Goal: Check status: Check status

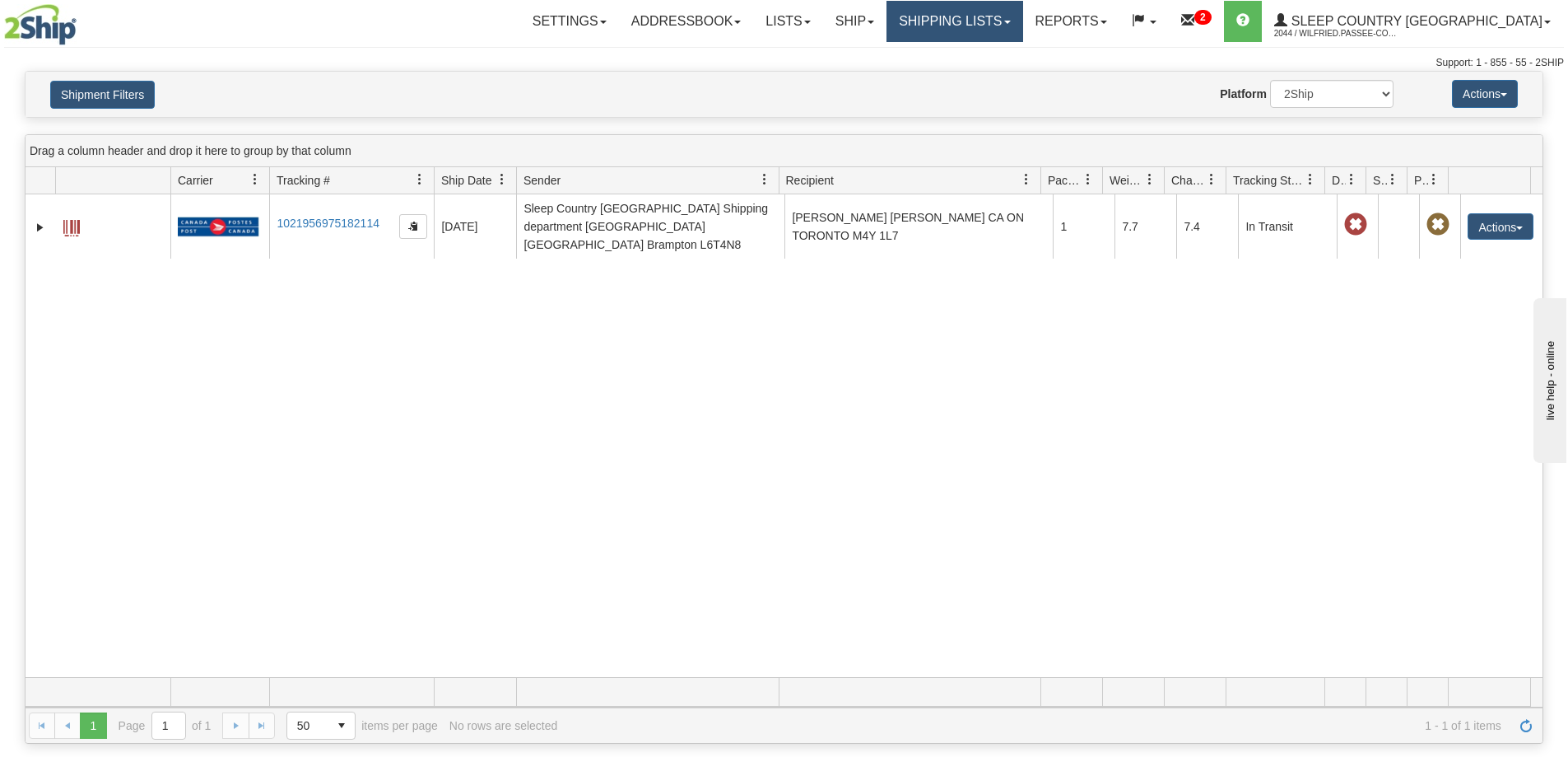
click at [1021, 21] on link "Shipping lists" at bounding box center [954, 21] width 136 height 41
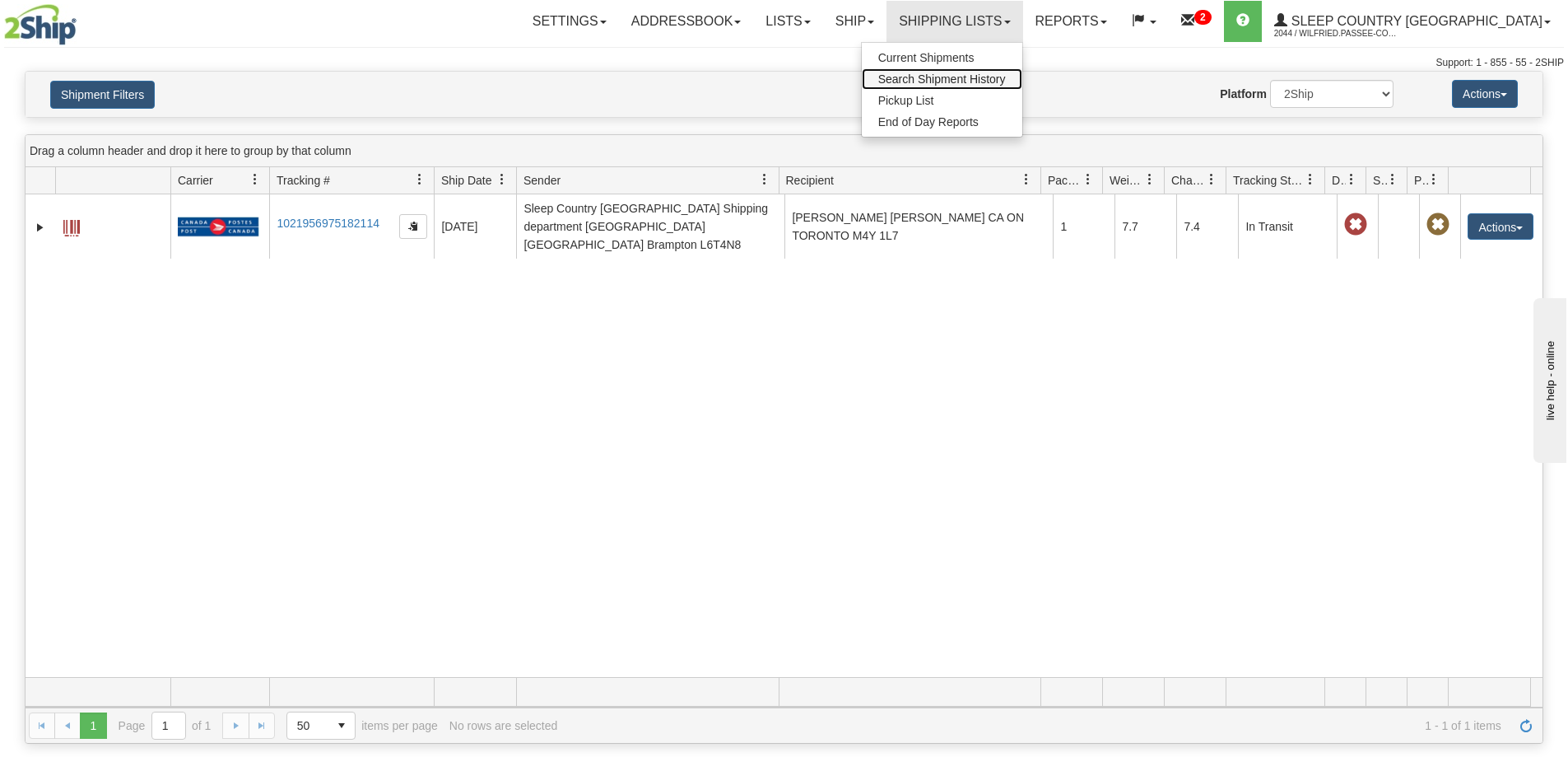
click at [1006, 78] on span "Search Shipment History" at bounding box center [942, 79] width 128 height 13
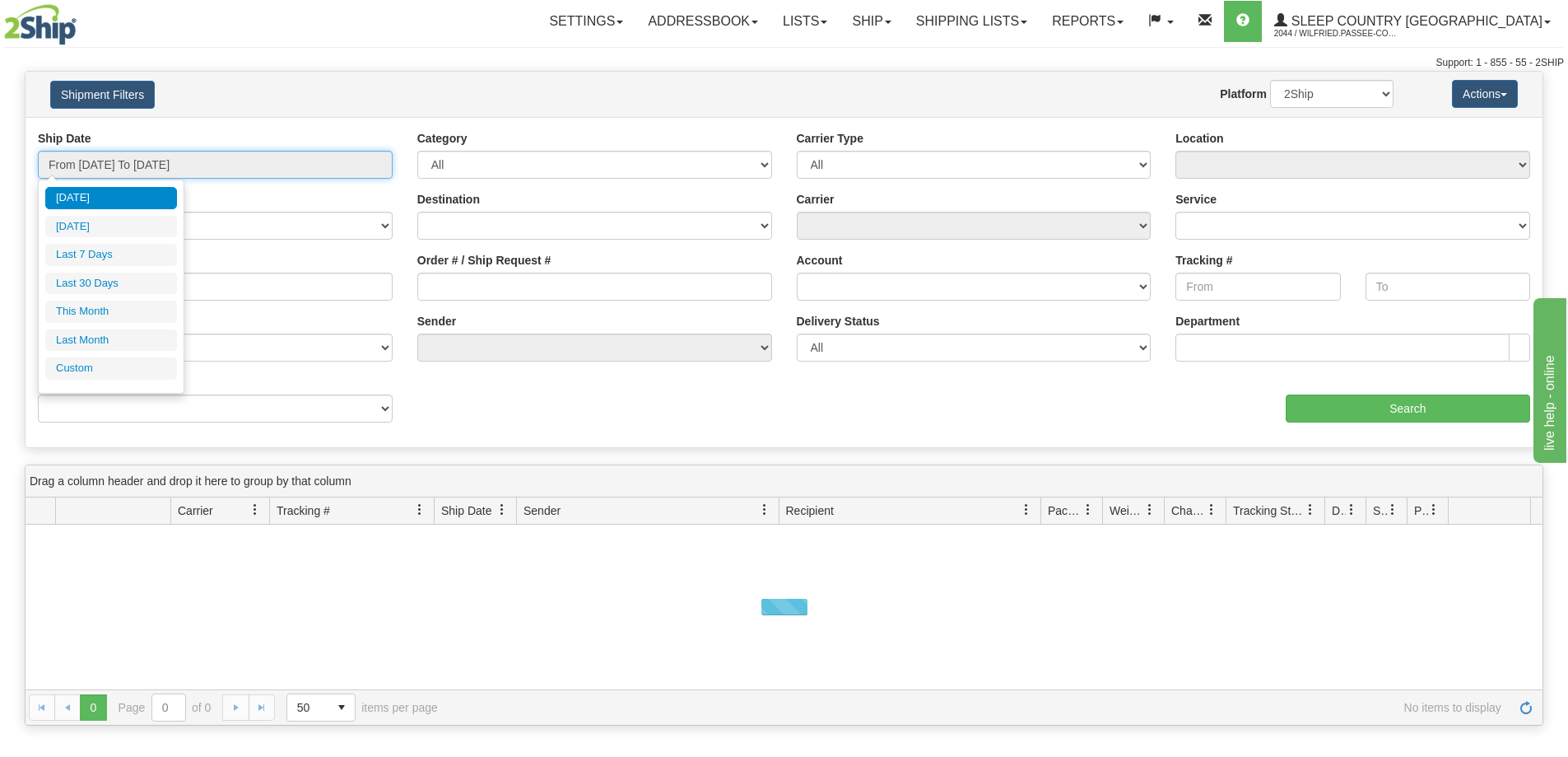
click at [113, 156] on input "From [DATE] To [DATE]" at bounding box center [215, 164] width 355 height 28
click at [98, 279] on li "Last 30 Days" at bounding box center [112, 283] width 132 height 22
type input "From [DATE] To [DATE]"
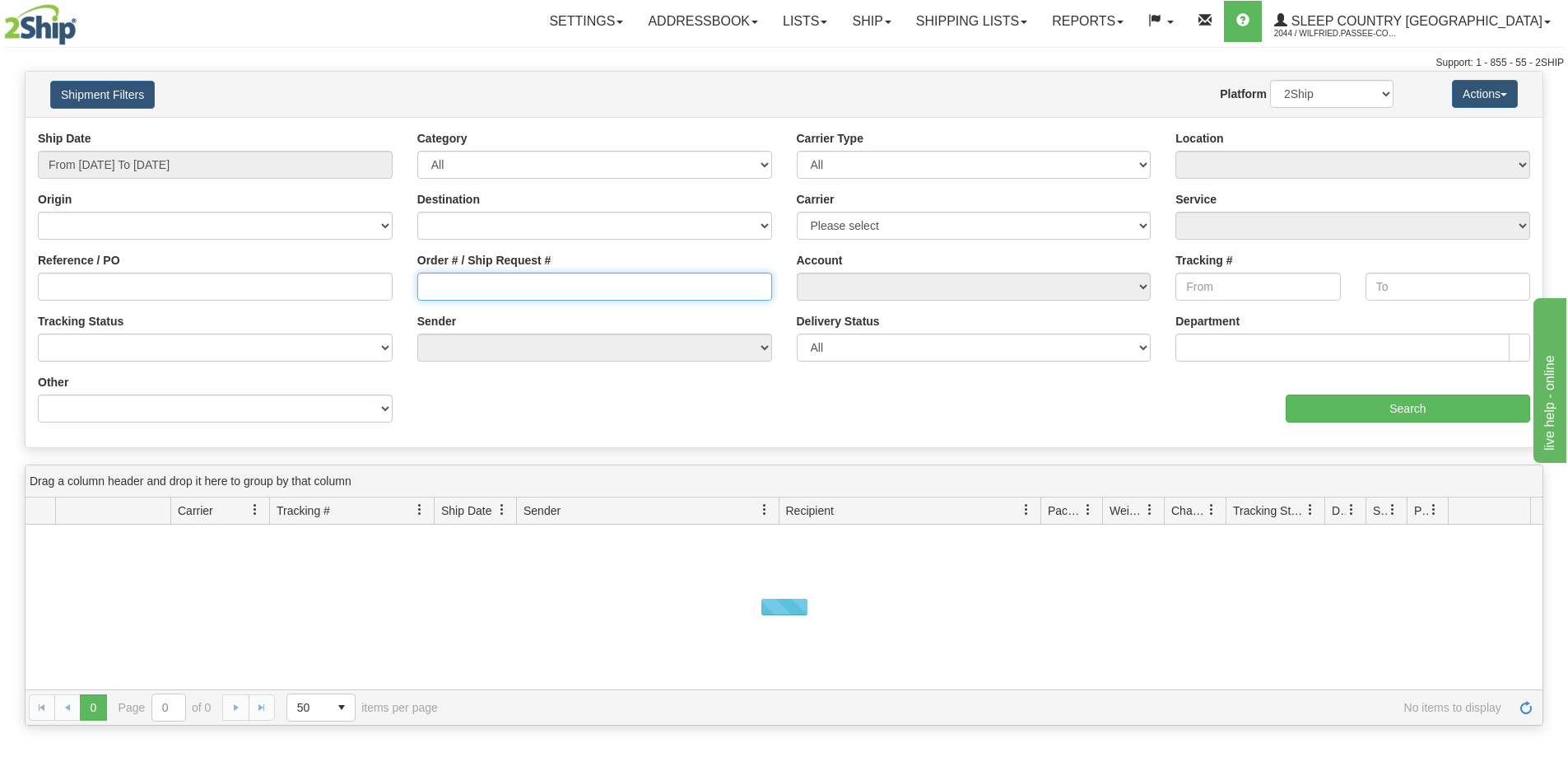
click at [470, 294] on input "Order # / Ship Request #" at bounding box center [595, 286] width 355 height 28
paste input "9000I122491"
type input "9000I122491"
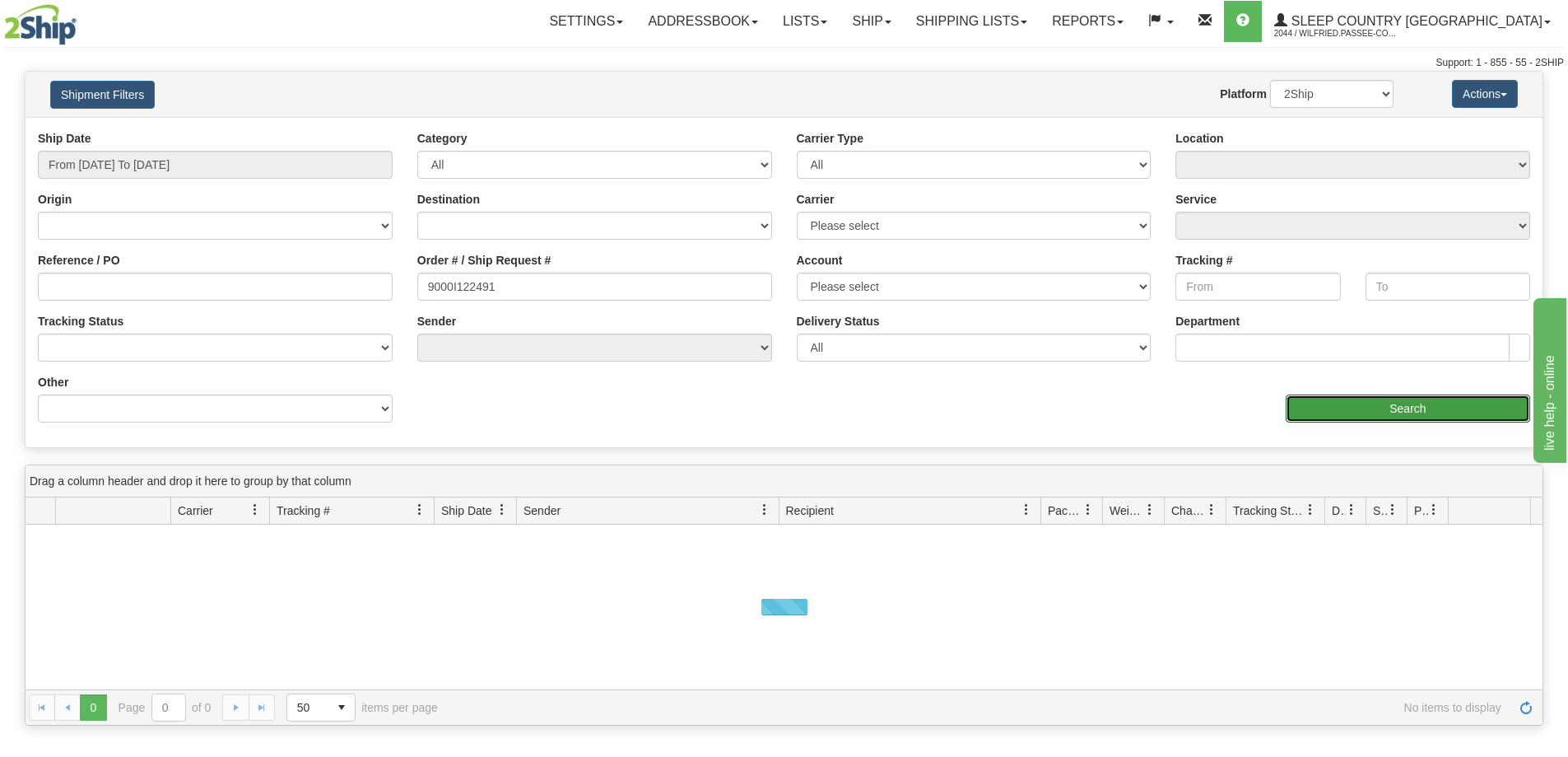
click at [1322, 406] on input "Search" at bounding box center [1408, 408] width 245 height 28
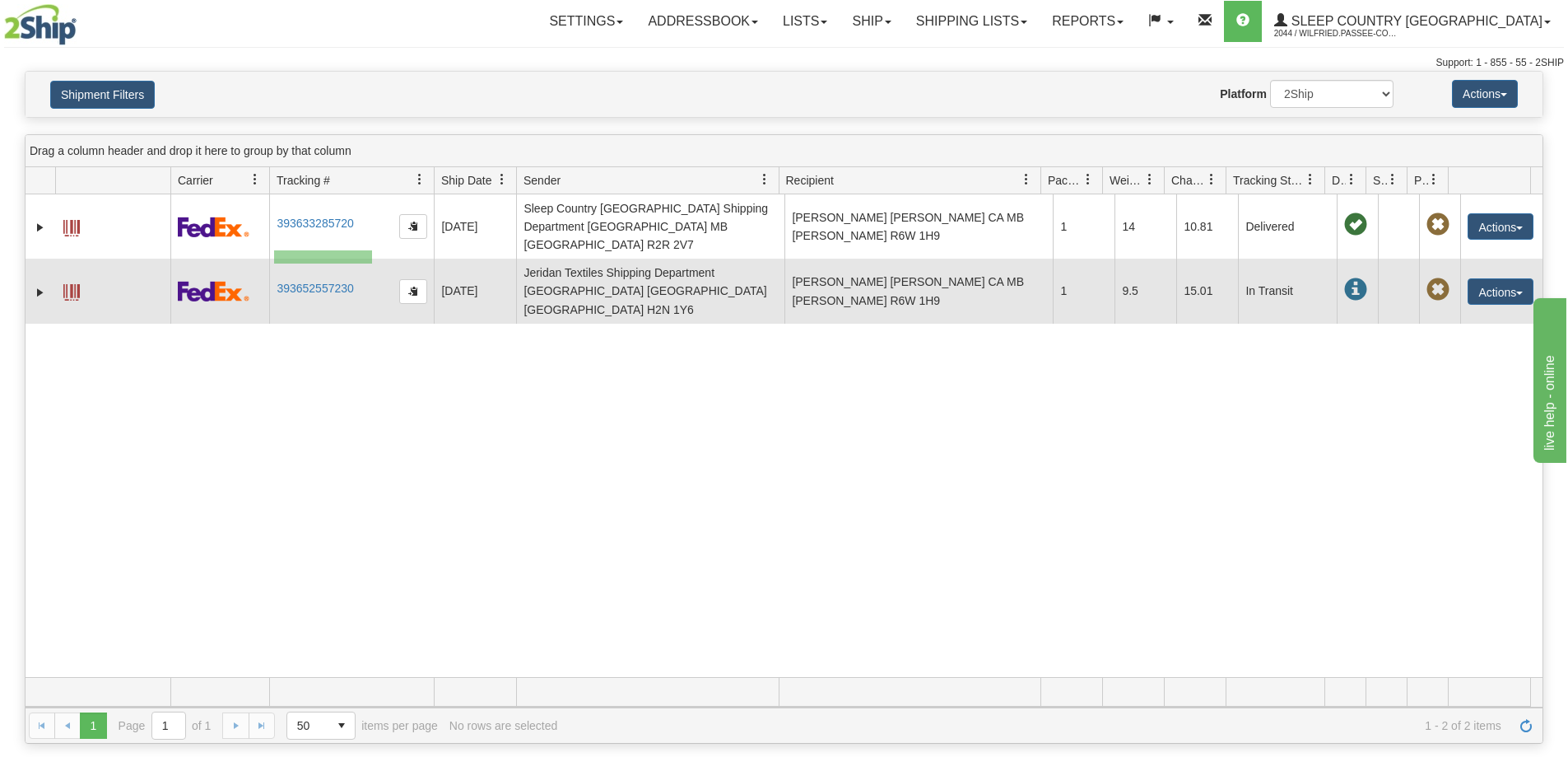
drag, startPoint x: 372, startPoint y: 263, endPoint x: 274, endPoint y: 250, distance: 98.9
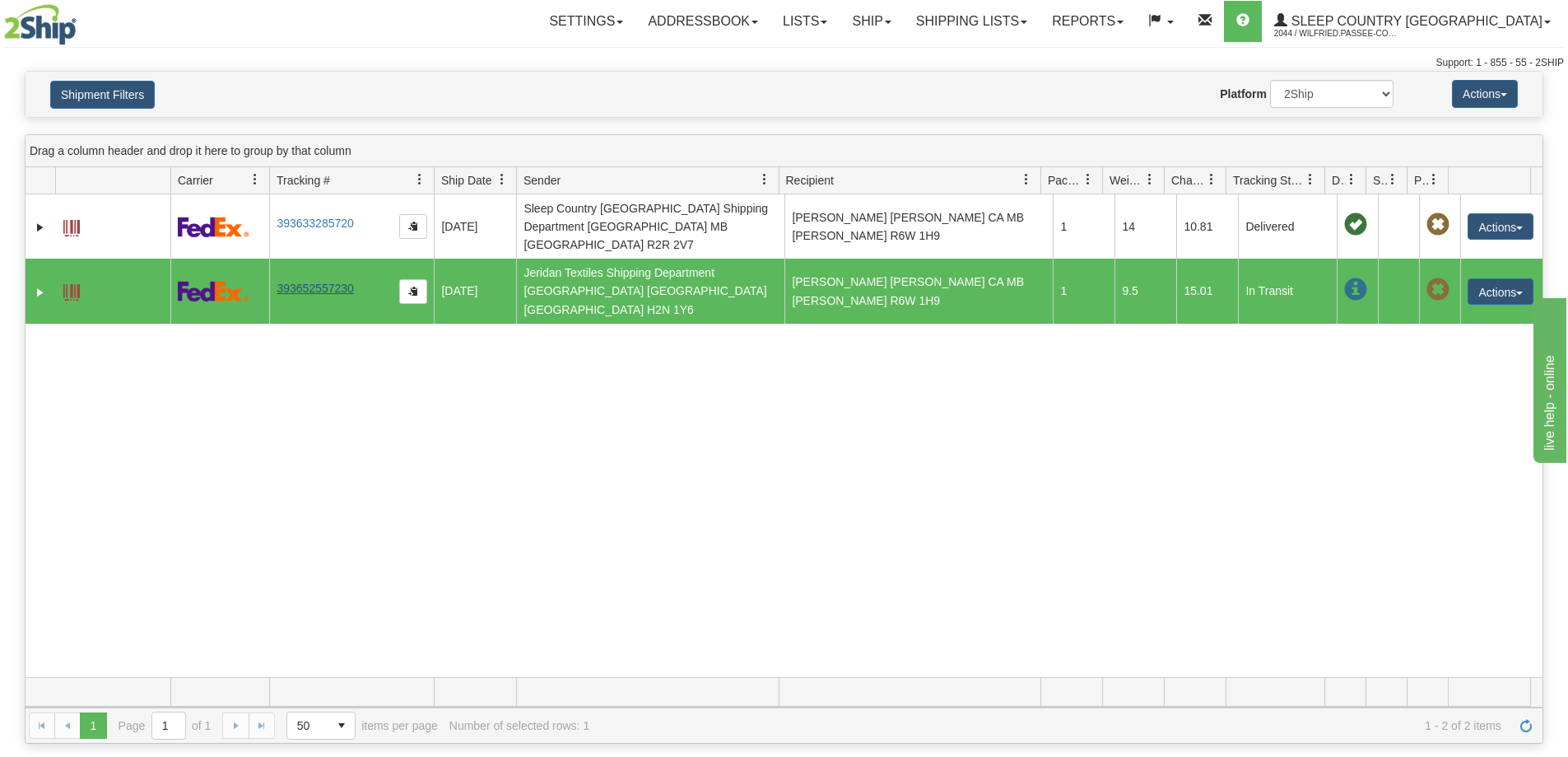
drag, startPoint x: 360, startPoint y: 261, endPoint x: 304, endPoint y: 259, distance: 56.0
click at [295, 259] on td "393652557230" at bounding box center [352, 291] width 164 height 64
click at [334, 281] on link "393652557230" at bounding box center [315, 287] width 77 height 13
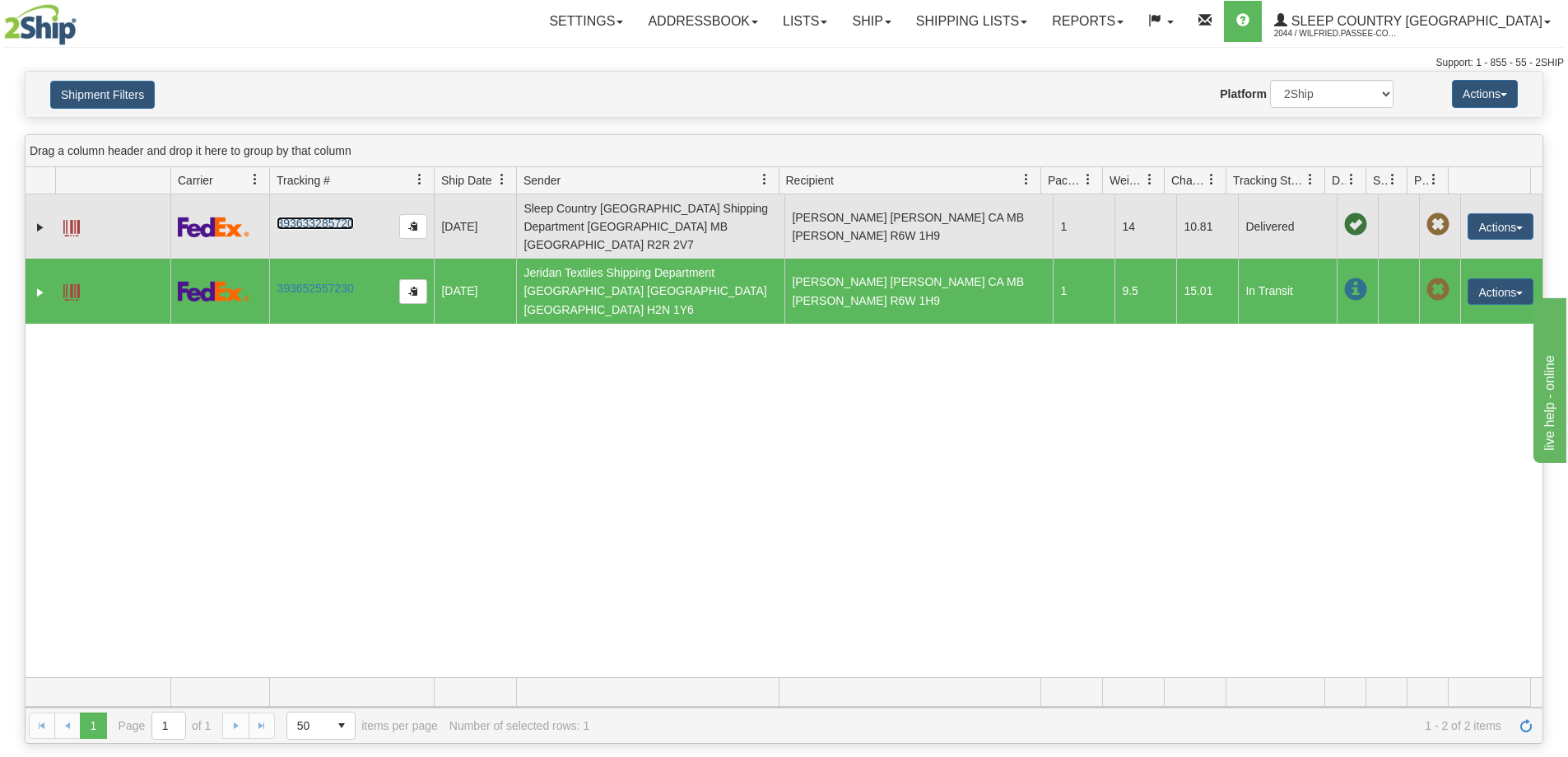
click at [299, 217] on link "393633285720" at bounding box center [315, 223] width 77 height 13
